Goal: Task Accomplishment & Management: Manage account settings

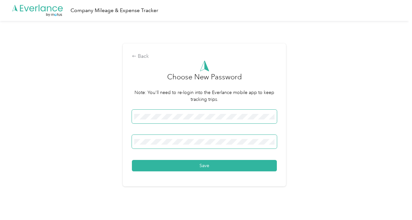
click at [132, 160] on button "Save" at bounding box center [204, 165] width 145 height 11
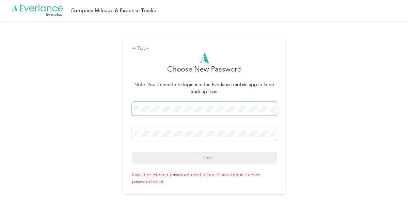
click at [173, 103] on span at bounding box center [204, 109] width 145 height 14
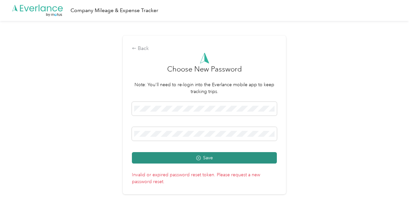
click at [144, 156] on button "Save" at bounding box center [204, 157] width 145 height 11
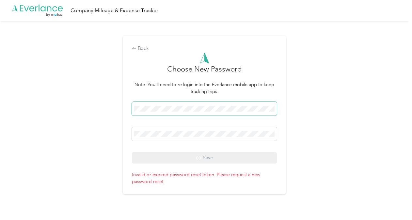
click at [188, 114] on span at bounding box center [204, 109] width 145 height 14
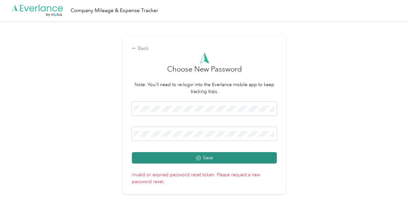
click at [141, 156] on button "Save" at bounding box center [204, 157] width 145 height 11
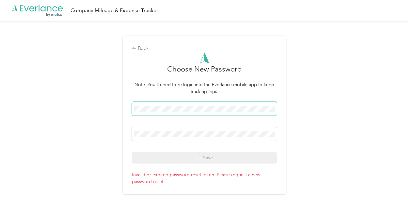
click at [178, 105] on span at bounding box center [204, 109] width 145 height 14
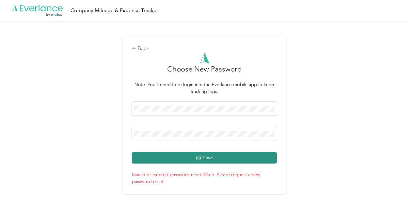
click at [140, 156] on button "Save" at bounding box center [204, 157] width 145 height 11
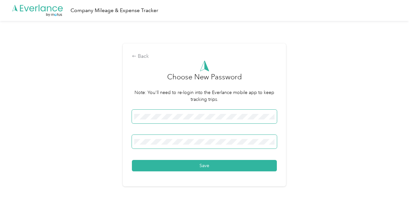
click at [132, 160] on button "Save" at bounding box center [204, 165] width 145 height 11
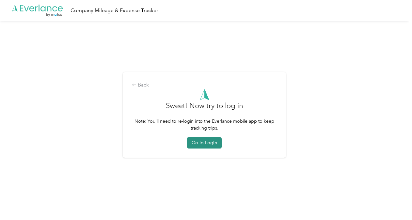
click at [203, 142] on button "Go to Login" at bounding box center [204, 142] width 35 height 11
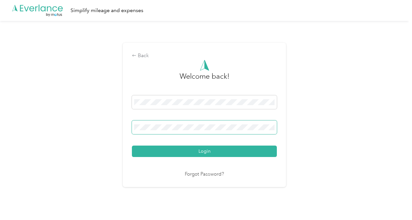
click at [5, 125] on div "Back Welcome back! Login Forgot Password?" at bounding box center [204, 118] width 409 height 194
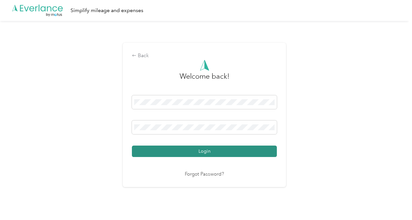
click at [136, 150] on button "Login" at bounding box center [204, 151] width 145 height 11
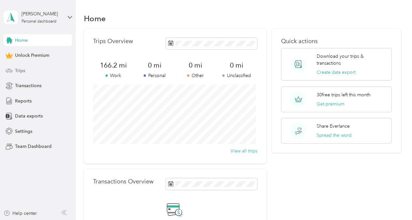
click at [25, 70] on span "Trips" at bounding box center [20, 70] width 10 height 7
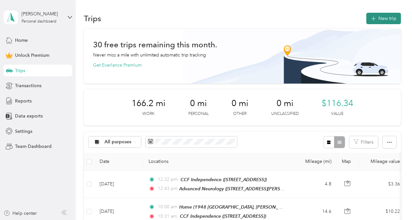
click at [372, 22] on icon "button" at bounding box center [374, 19] width 8 height 8
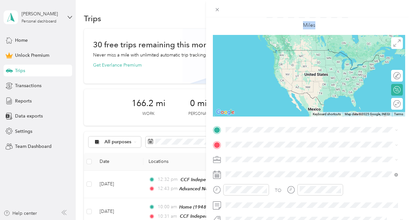
scroll to position [33, 0]
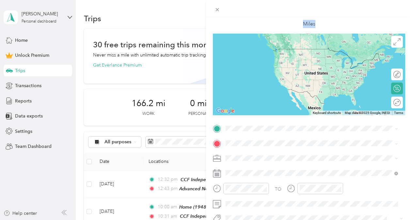
drag, startPoint x: 412, startPoint y: 49, endPoint x: 410, endPoint y: 69, distance: 20.4
click at [410, 69] on div "New Trip Save This trip cannot be edited because it is either under review, app…" at bounding box center [309, 127] width 206 height 220
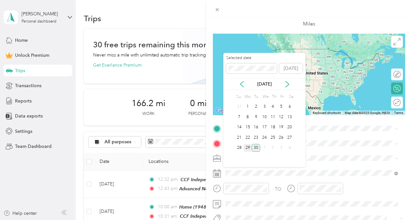
click at [248, 148] on div "29" at bounding box center [248, 148] width 8 height 8
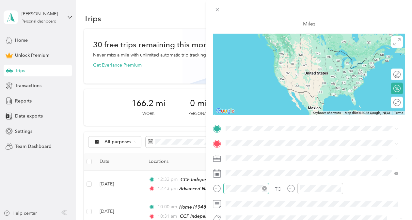
click at [255, 184] on div at bounding box center [246, 188] width 46 height 11
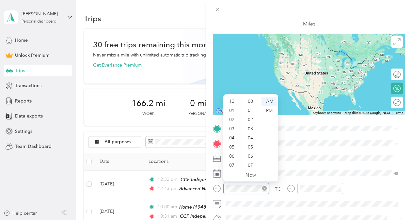
scroll to position [39, 0]
click at [230, 144] on div "09" at bounding box center [233, 144] width 16 height 9
click at [253, 100] on div "00" at bounding box center [251, 101] width 16 height 9
click at [234, 143] on div "09" at bounding box center [233, 144] width 16 height 9
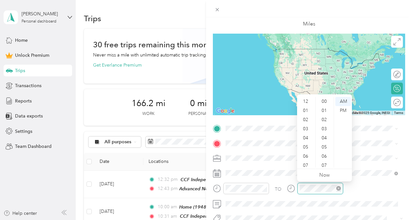
scroll to position [39, 0]
click at [307, 99] on div "04" at bounding box center [307, 98] width 16 height 9
click at [339, 110] on div "PM" at bounding box center [344, 110] width 16 height 9
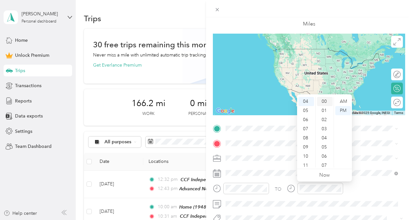
click at [325, 100] on div "00" at bounding box center [325, 101] width 16 height 9
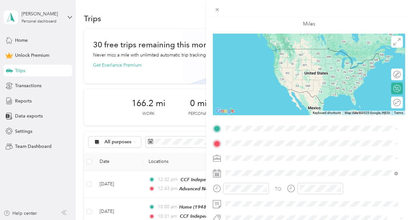
click at [240, 81] on ol "Work Personal Other Charity Medical Moving Commute" at bounding box center [311, 109] width 177 height 80
click at [257, 66] on span "1948 Plymouth Oval, Hinckley, OH, United States , 44233, Hinckley, OH, United S…" at bounding box center [315, 65] width 154 height 19
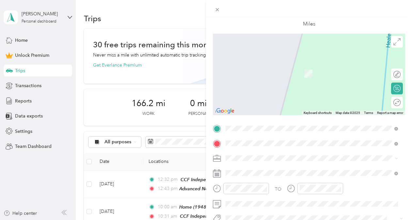
click at [257, 76] on span "9500 Euclid Ave, Cleveland, OH, United States , 44195, Cleveland, OH, United St…" at bounding box center [258, 74] width 41 height 6
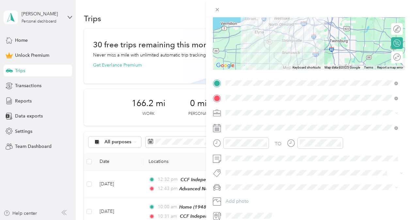
scroll to position [82, 0]
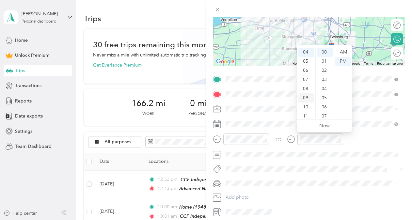
click at [306, 97] on div "09" at bounding box center [307, 97] width 16 height 9
click at [342, 51] on div "AM" at bounding box center [344, 52] width 16 height 9
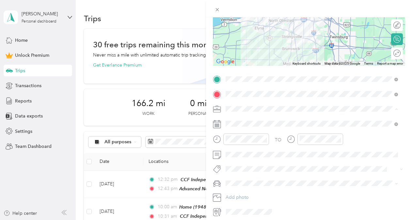
click at [237, 120] on span "Work" at bounding box center [233, 121] width 11 height 6
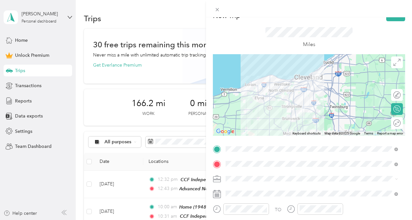
scroll to position [0, 0]
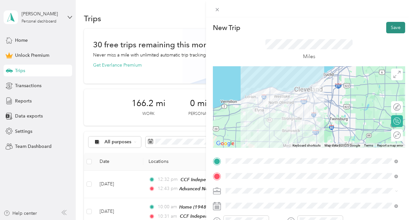
click at [392, 32] on button "Save" at bounding box center [396, 27] width 19 height 11
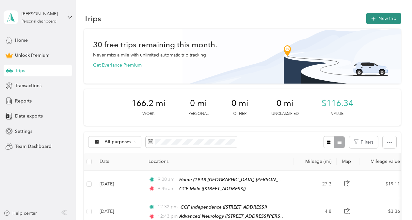
click at [375, 22] on button "New trip" at bounding box center [384, 18] width 35 height 11
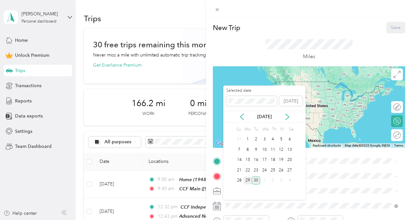
click at [247, 180] on div "29" at bounding box center [248, 181] width 8 height 8
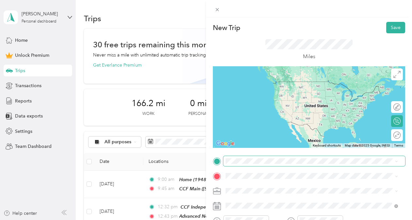
click at [238, 165] on span at bounding box center [314, 161] width 182 height 10
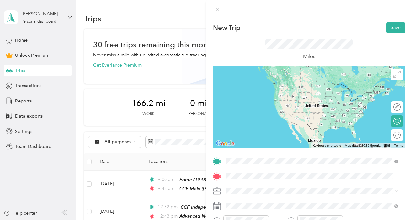
click at [256, 94] on span "9500 Euclid Ave, Cleveland, OH, United States , 44195, Cleveland, OH, United St…" at bounding box center [258, 92] width 41 height 6
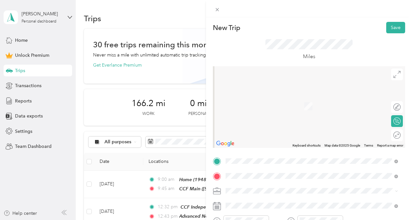
click at [334, 112] on div "Home 1948 Plymouth Oval, Hinckley, OH, United States , 44233, Hinckley, OH, Uni…" at bounding box center [317, 111] width 158 height 27
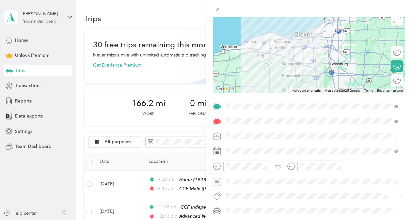
scroll to position [55, 0]
click at [235, 56] on span "Work" at bounding box center [233, 54] width 11 height 6
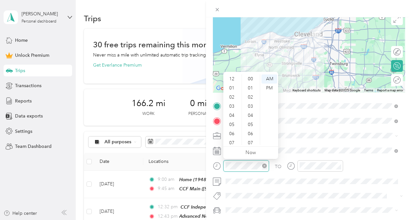
scroll to position [39, 0]
click at [232, 79] on div "04" at bounding box center [233, 76] width 16 height 9
click at [249, 78] on div "00" at bounding box center [251, 78] width 16 height 9
click at [266, 87] on div "PM" at bounding box center [270, 88] width 16 height 9
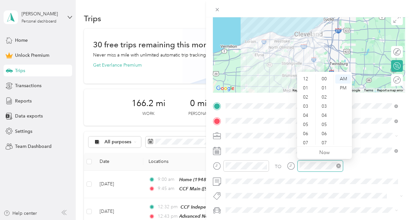
scroll to position [39, 0]
click at [307, 78] on div "04" at bounding box center [307, 76] width 16 height 9
click at [308, 87] on div "05" at bounding box center [307, 88] width 16 height 9
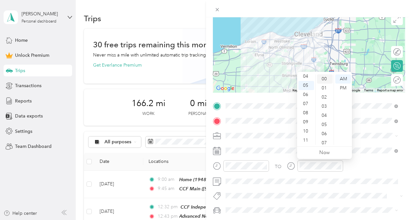
click at [325, 80] on div "00" at bounding box center [325, 78] width 16 height 9
click at [346, 87] on div "PM" at bounding box center [344, 88] width 16 height 9
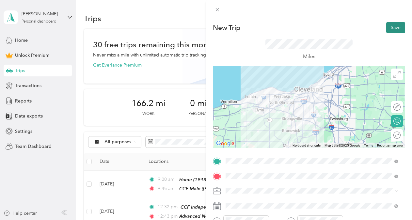
click at [391, 27] on button "Save" at bounding box center [396, 27] width 19 height 11
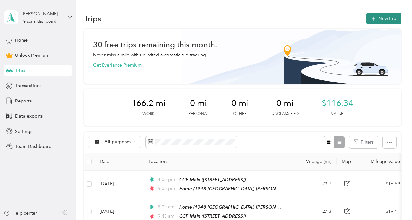
click at [384, 21] on button "New trip" at bounding box center [384, 18] width 35 height 11
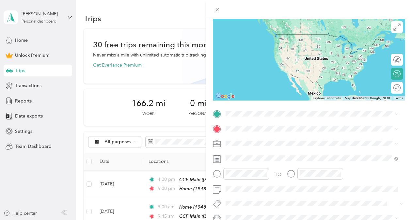
scroll to position [52, 0]
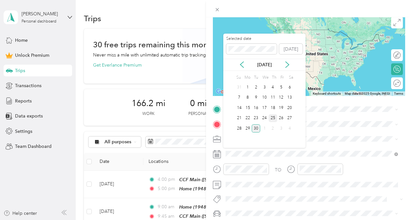
click at [272, 116] on div "25" at bounding box center [273, 118] width 8 height 8
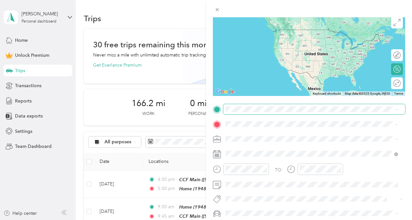
click at [241, 112] on span at bounding box center [314, 109] width 182 height 10
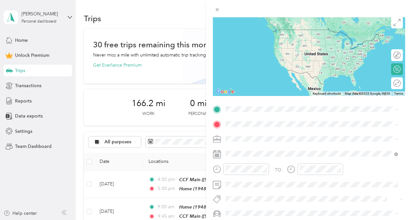
click at [241, 135] on strong "Home" at bounding box center [244, 135] width 13 height 6
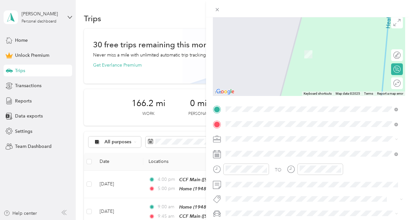
click at [253, 47] on span "18697 Bagley Road Middleburg Heights, Ohio 44130, United States" at bounding box center [289, 44] width 102 height 6
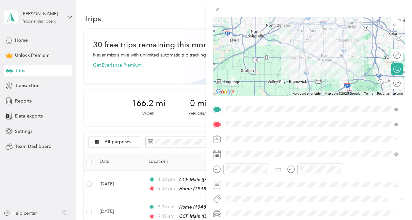
click at [239, 60] on div "Work" at bounding box center [312, 58] width 168 height 7
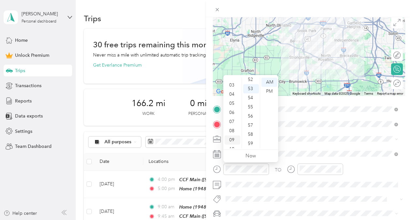
click at [233, 139] on div "09" at bounding box center [233, 140] width 16 height 9
click at [252, 82] on div "00" at bounding box center [251, 82] width 16 height 9
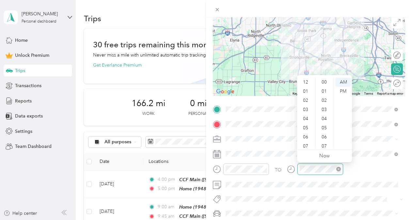
scroll to position [478, 0]
click at [308, 126] on div "09" at bounding box center [307, 125] width 16 height 9
click at [327, 107] on div "30" at bounding box center [325, 109] width 16 height 9
click at [342, 90] on div "PM" at bounding box center [344, 91] width 16 height 9
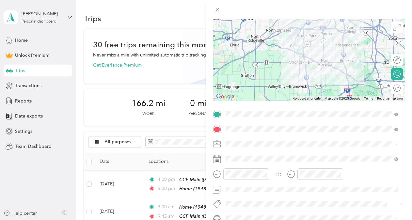
scroll to position [0, 0]
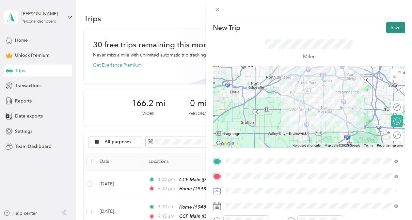
click at [388, 25] on button "Save" at bounding box center [396, 27] width 19 height 11
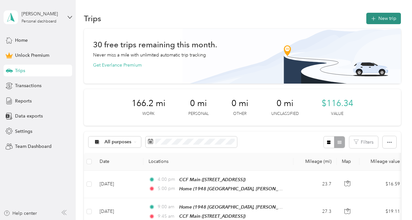
click at [377, 20] on button "New trip" at bounding box center [384, 18] width 35 height 11
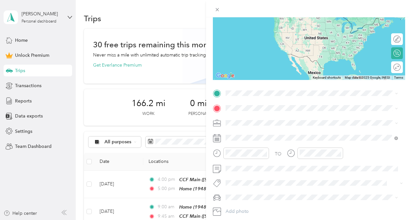
scroll to position [68, 0]
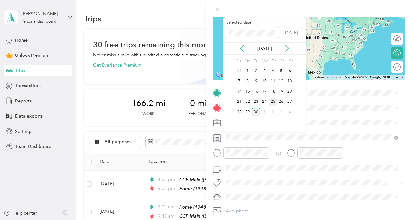
click at [273, 100] on div "25" at bounding box center [273, 102] width 8 height 8
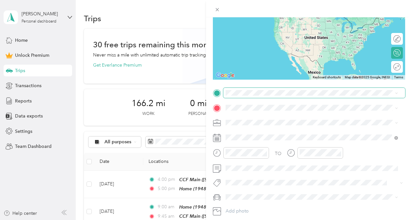
click at [237, 96] on span at bounding box center [314, 93] width 182 height 10
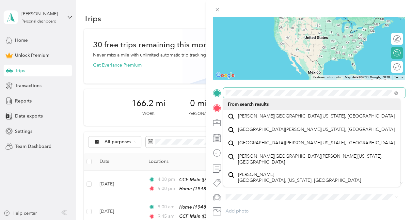
click at [118, 68] on div "New Trip Save This trip cannot be edited because it is either under review, app…" at bounding box center [206, 110] width 412 height 220
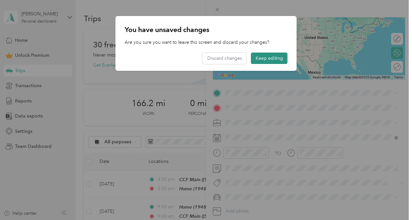
click at [273, 57] on button "Keep editing" at bounding box center [269, 58] width 37 height 11
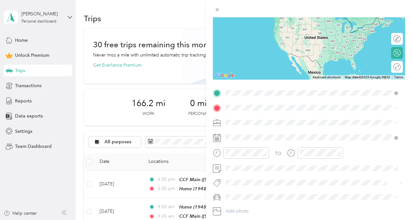
click at [249, 116] on span "18697 Bagley Road Middleburg Heights, Ohio 44130, United States" at bounding box center [289, 116] width 102 height 6
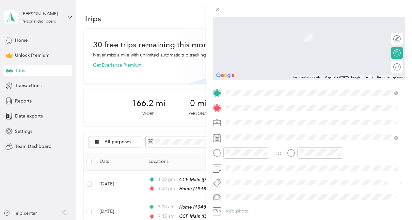
click at [237, 139] on div "Home 1948 Plymouth Oval, Hinckley, OH, United States , 44233, Hinckley, OH, Uni…" at bounding box center [312, 144] width 168 height 30
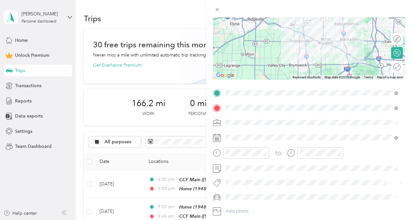
click at [264, 125] on span at bounding box center [314, 123] width 182 height 10
click at [239, 134] on div "Work" at bounding box center [312, 133] width 168 height 7
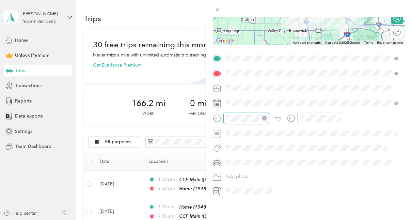
scroll to position [478, 0]
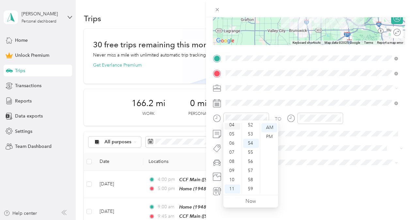
click at [231, 125] on div "04" at bounding box center [233, 125] width 16 height 9
click at [250, 128] on div "00" at bounding box center [251, 127] width 16 height 9
click at [263, 134] on div "PM" at bounding box center [270, 136] width 16 height 9
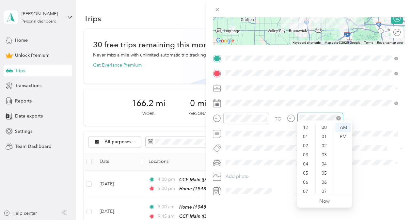
scroll to position [39, 0]
click at [309, 127] on div "04" at bounding box center [307, 125] width 16 height 9
click at [325, 132] on div "30" at bounding box center [325, 132] width 16 height 9
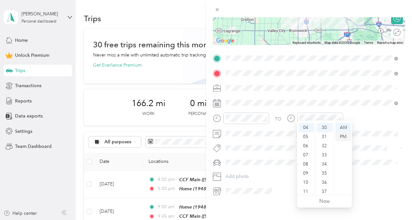
click at [339, 136] on div "PM" at bounding box center [344, 136] width 16 height 9
click at [344, 136] on div "PM" at bounding box center [344, 136] width 16 height 9
click at [283, 149] on div "TO Add photo" at bounding box center [309, 124] width 192 height 143
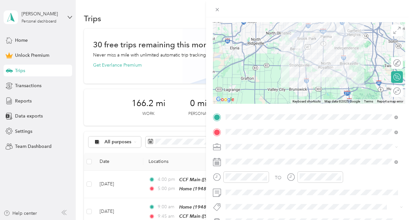
scroll to position [0, 0]
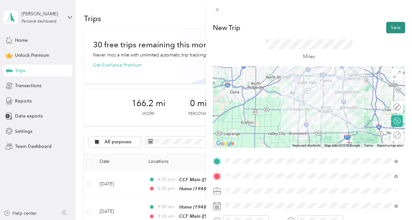
click at [389, 29] on button "Save" at bounding box center [396, 27] width 19 height 11
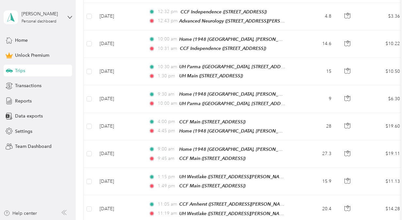
scroll to position [198, 0]
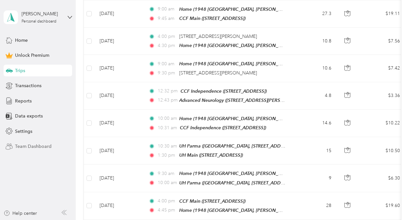
click at [50, 141] on div "Team Dashboard" at bounding box center [38, 147] width 69 height 12
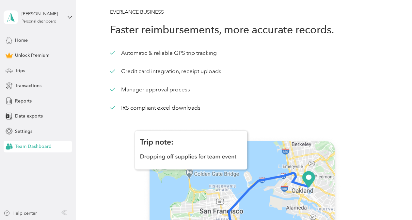
click at [64, 16] on div "Scott Gerritsen Personal dashboard" at bounding box center [38, 17] width 69 height 23
click at [119, 16] on h3 "EVERLANCE BUSINESS" at bounding box center [242, 12] width 264 height 8
